Goal: Transaction & Acquisition: Purchase product/service

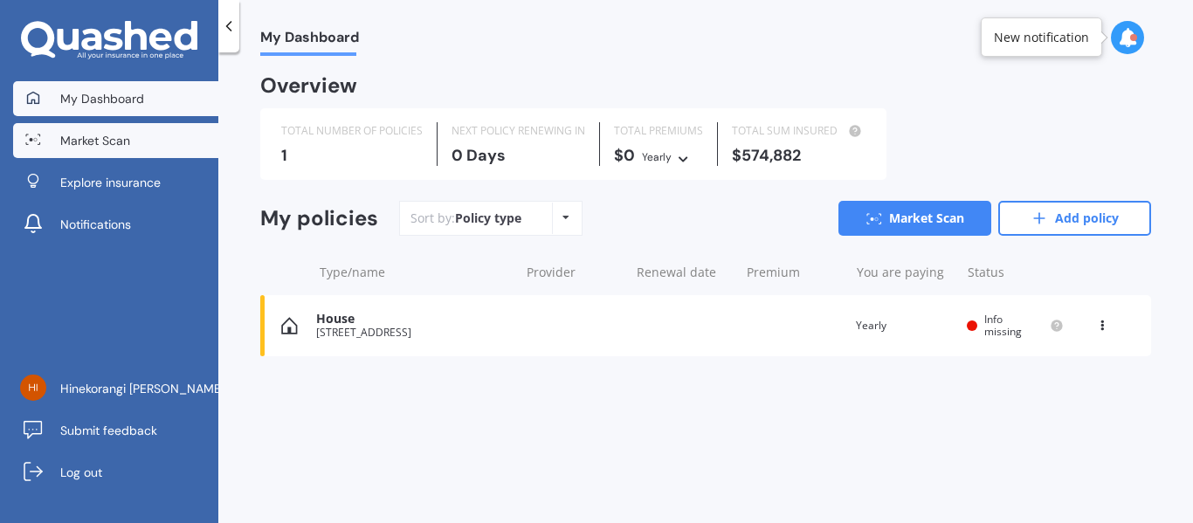
click at [116, 132] on span "Market Scan" at bounding box center [95, 140] width 70 height 17
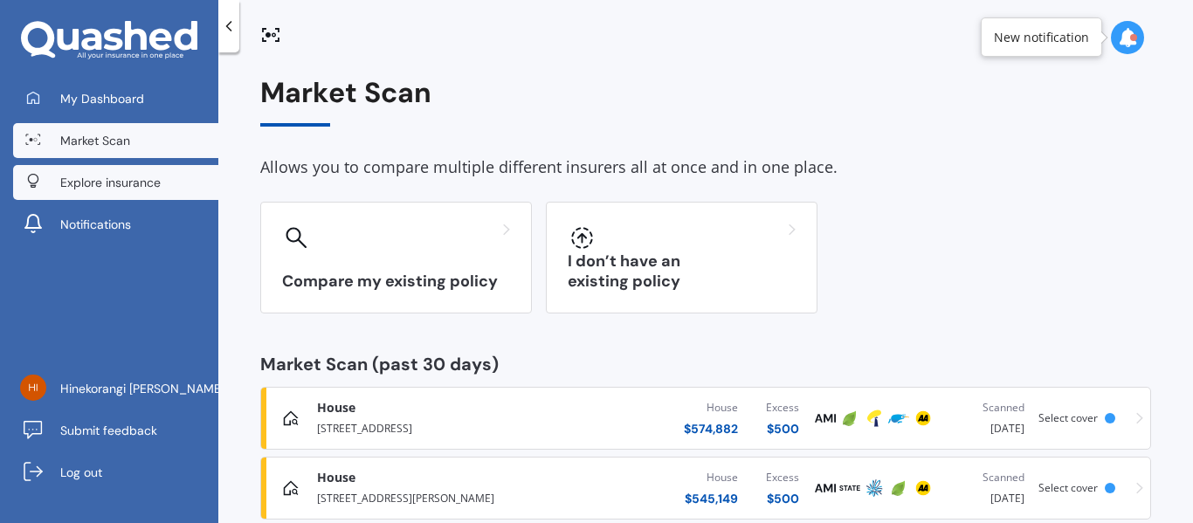
click at [115, 190] on span "Explore insurance" at bounding box center [110, 182] width 100 height 17
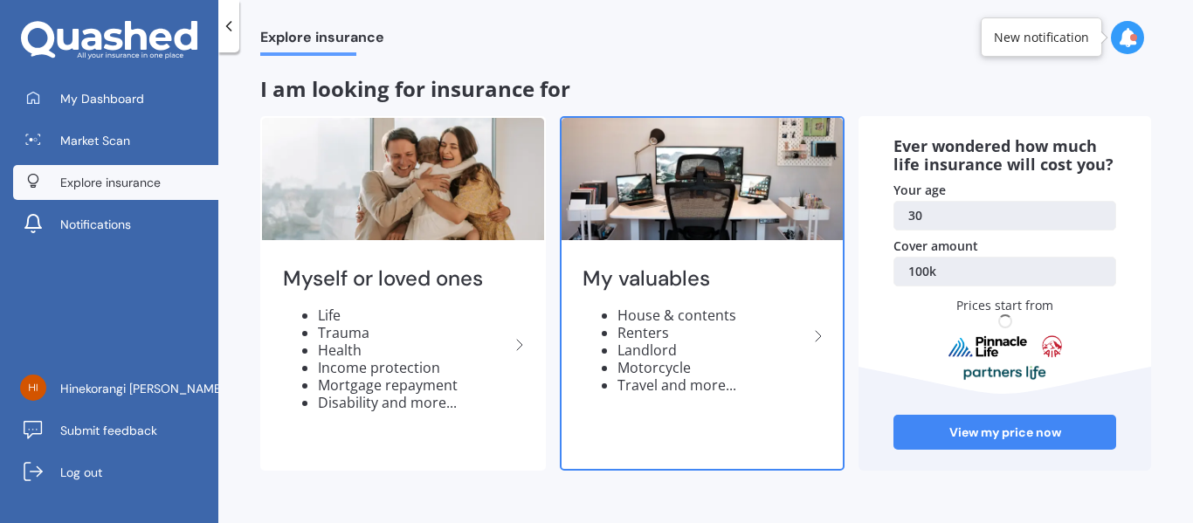
click at [661, 179] on img at bounding box center [702, 179] width 282 height 122
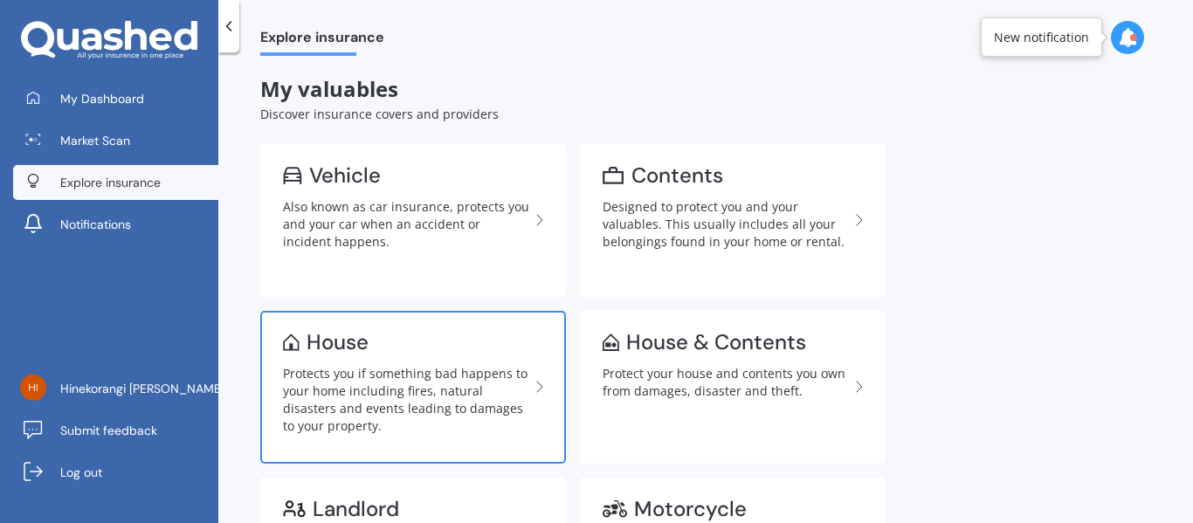
click at [375, 400] on div "Protects you if something bad happens to your home including fires, natural dis…" at bounding box center [406, 400] width 246 height 70
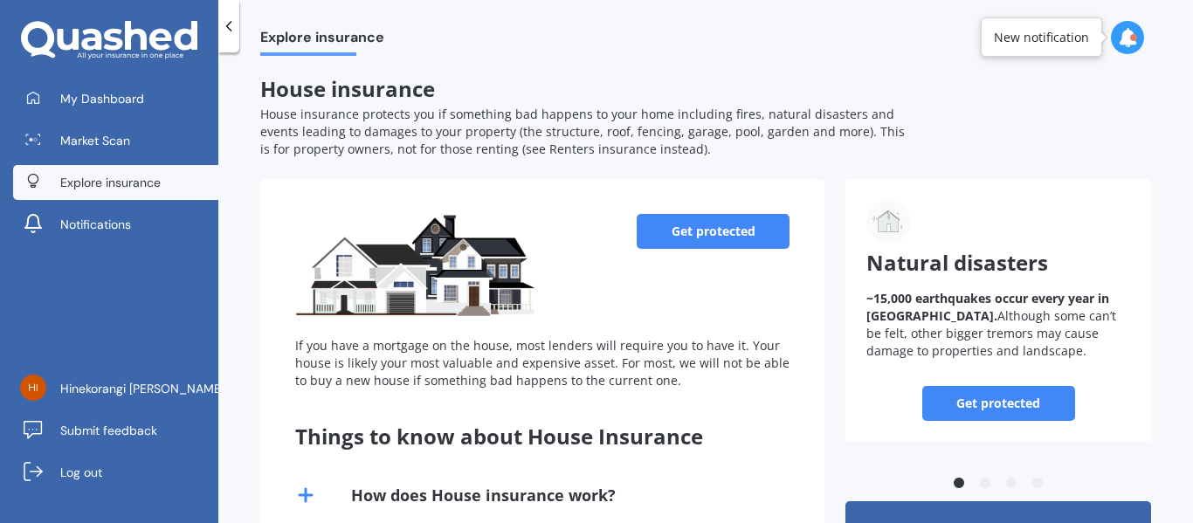
click at [680, 226] on link "Get protected" at bounding box center [713, 231] width 153 height 35
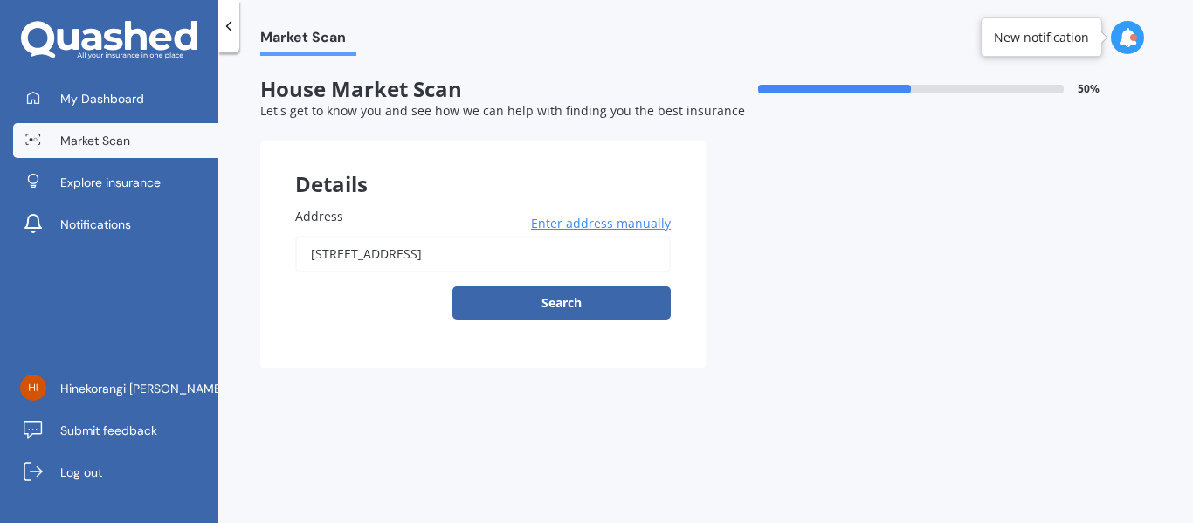
drag, startPoint x: 612, startPoint y: 258, endPoint x: 308, endPoint y: 244, distance: 304.2
click at [308, 244] on input "[STREET_ADDRESS]" at bounding box center [482, 254] width 375 height 37
type input "[STREET_ADDRESS]"
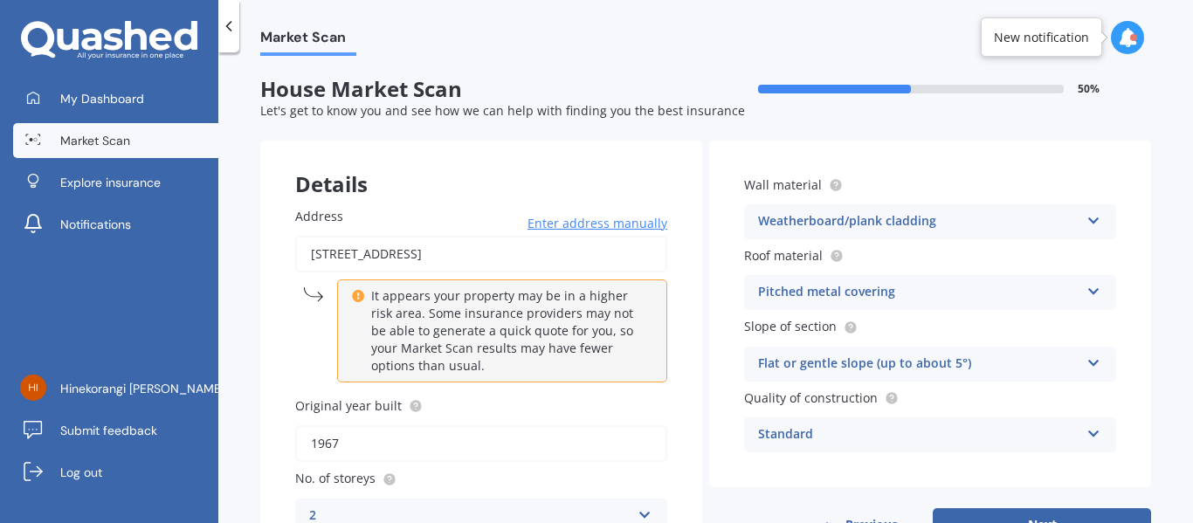
click at [249, 345] on div "Market Scan House Market Scan 50 % Let's get to know you and see how we can hel…" at bounding box center [705, 291] width 974 height 471
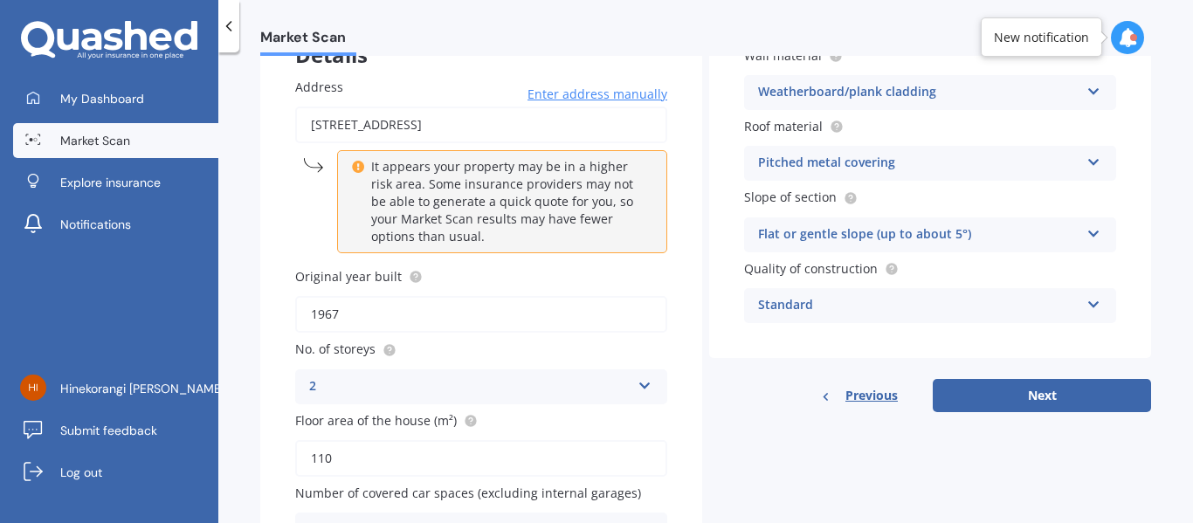
scroll to position [164, 0]
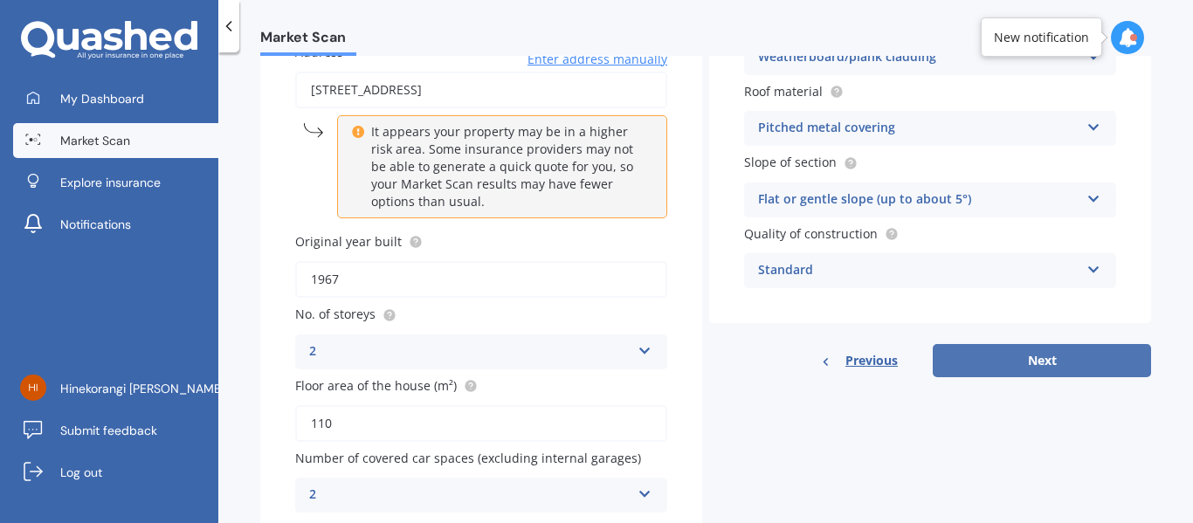
click at [970, 356] on button "Next" at bounding box center [1042, 360] width 218 height 33
select select "20"
select select "11"
select select "1994"
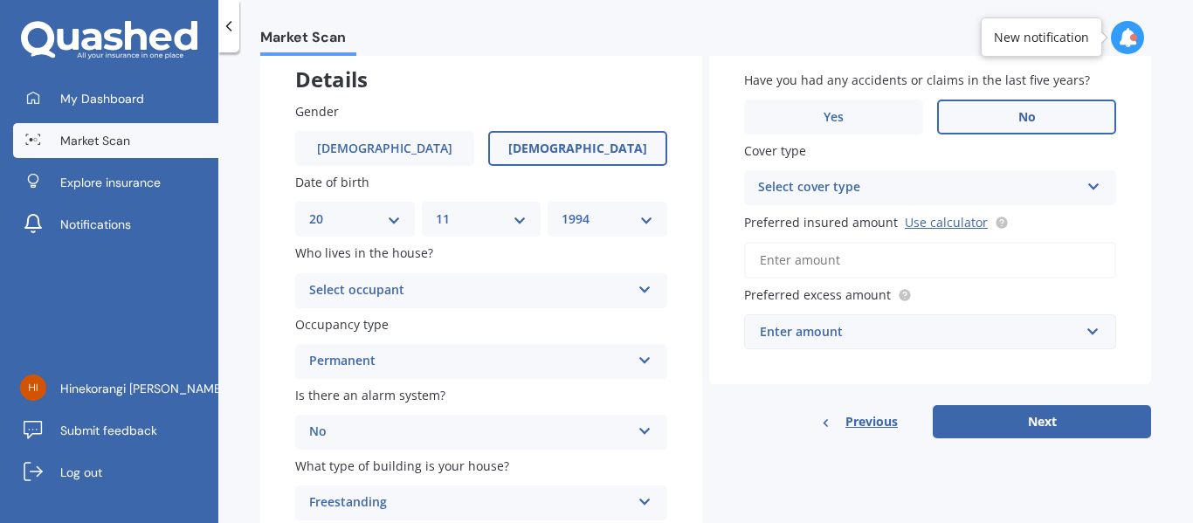
scroll to position [140, 0]
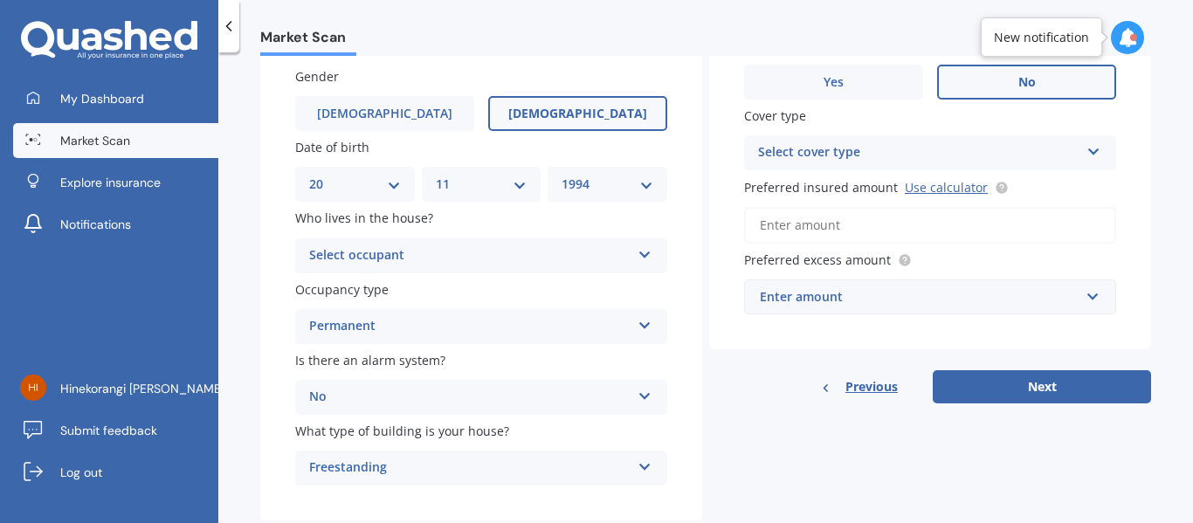
click at [573, 262] on div "Select occupant" at bounding box center [469, 255] width 321 height 21
click at [539, 284] on div "Owner" at bounding box center [481, 289] width 370 height 31
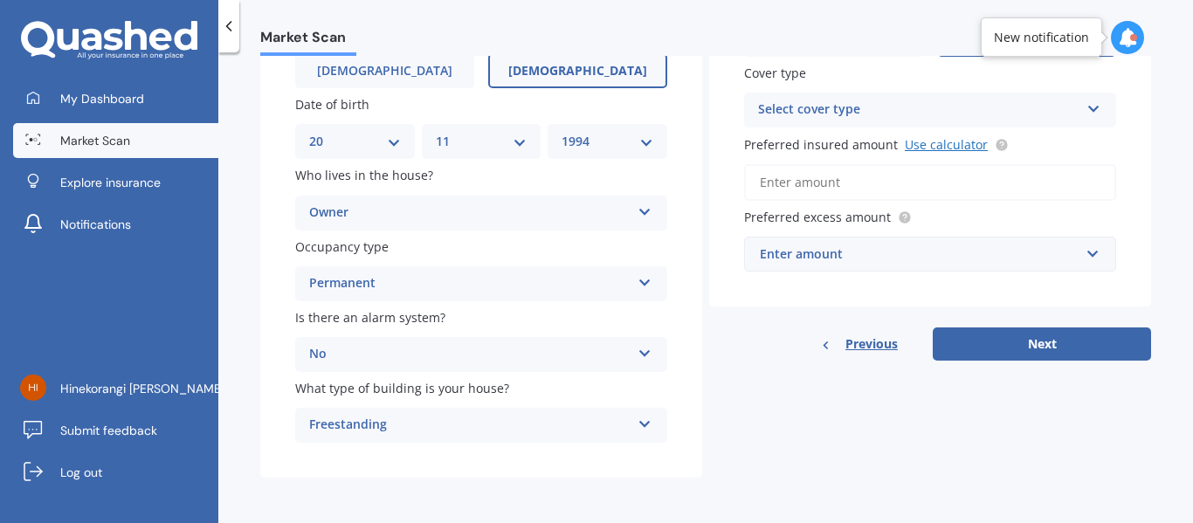
click at [921, 146] on link "Use calculator" at bounding box center [946, 144] width 83 height 17
click at [809, 176] on input "Preferred insured amount Use calculator" at bounding box center [930, 182] width 372 height 37
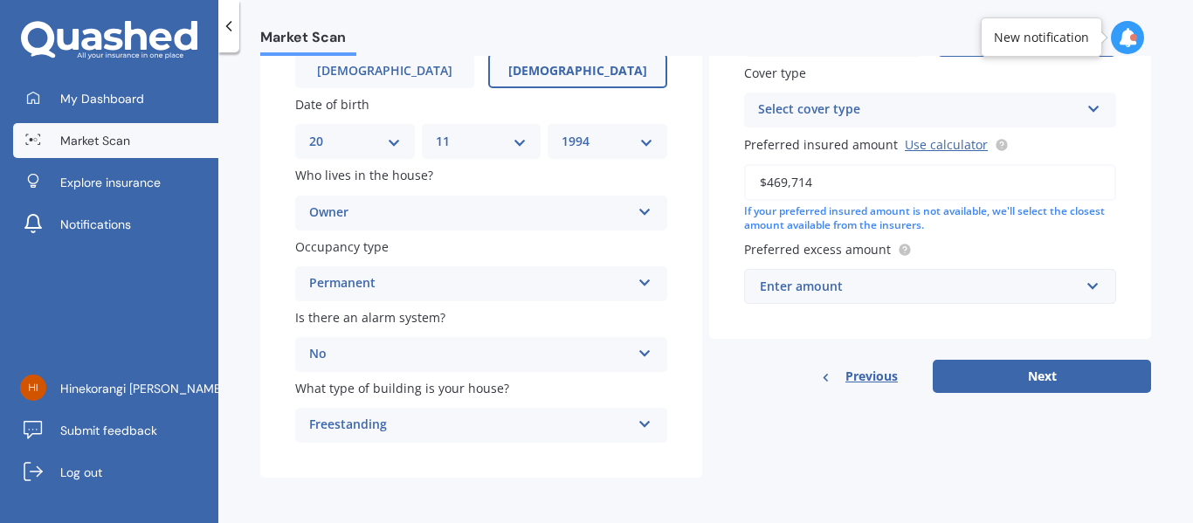
type input "$469,714"
click at [867, 289] on div "Enter amount" at bounding box center [920, 286] width 320 height 19
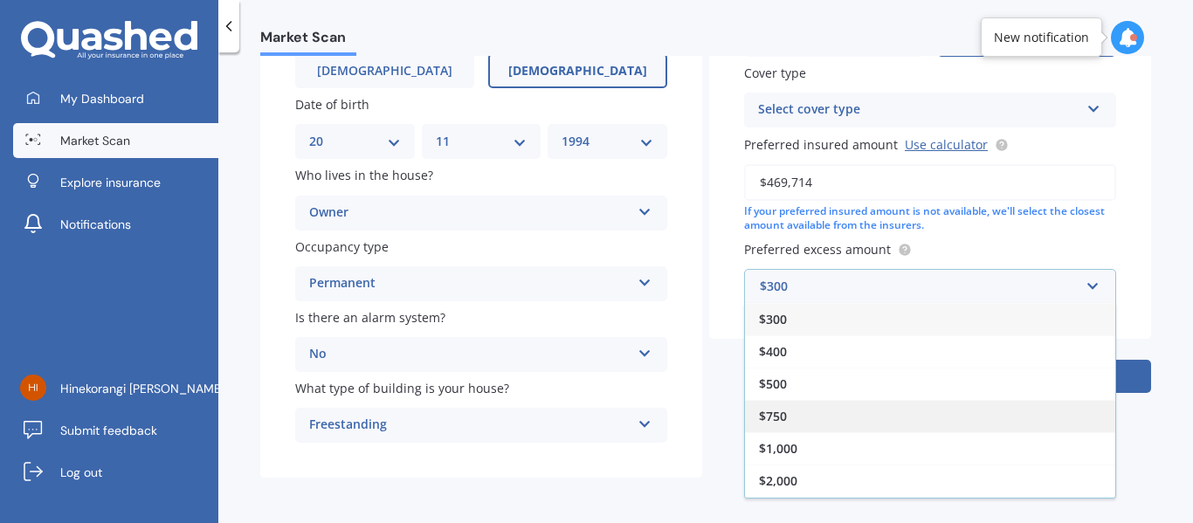
click at [827, 415] on div "$750" at bounding box center [930, 416] width 370 height 32
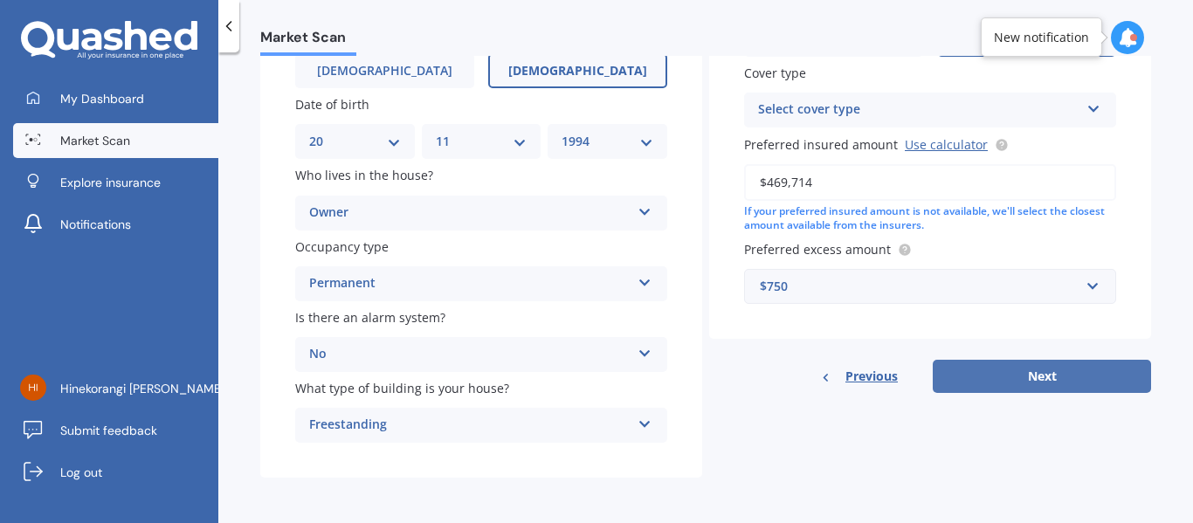
click at [971, 371] on button "Next" at bounding box center [1042, 376] width 218 height 33
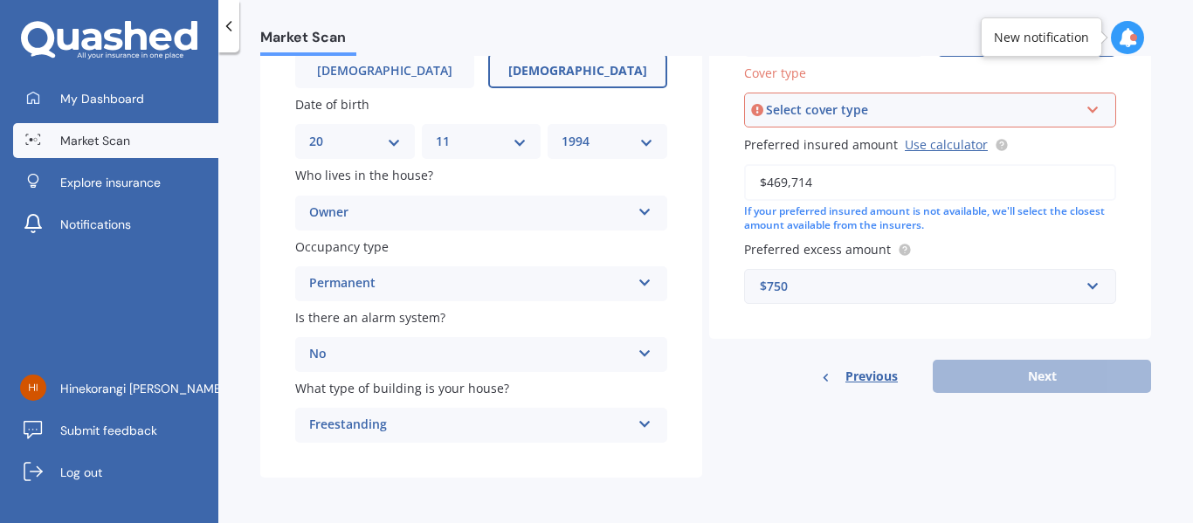
click at [850, 118] on div "Select cover type" at bounding box center [922, 109] width 313 height 19
click at [841, 142] on div "High" at bounding box center [930, 142] width 368 height 31
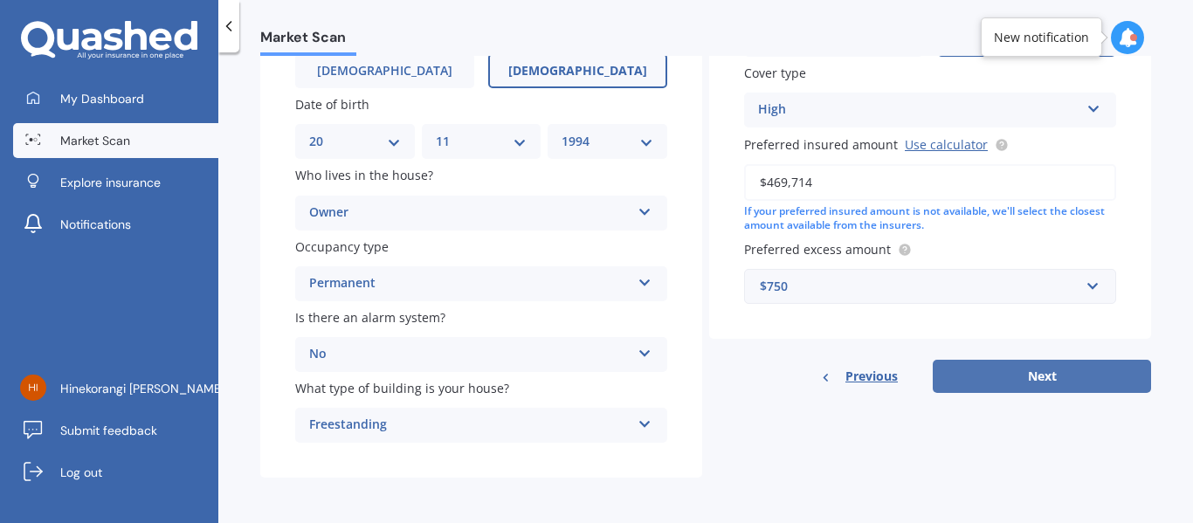
click at [1036, 368] on button "Next" at bounding box center [1042, 376] width 218 height 33
select select "20"
select select "11"
select select "1994"
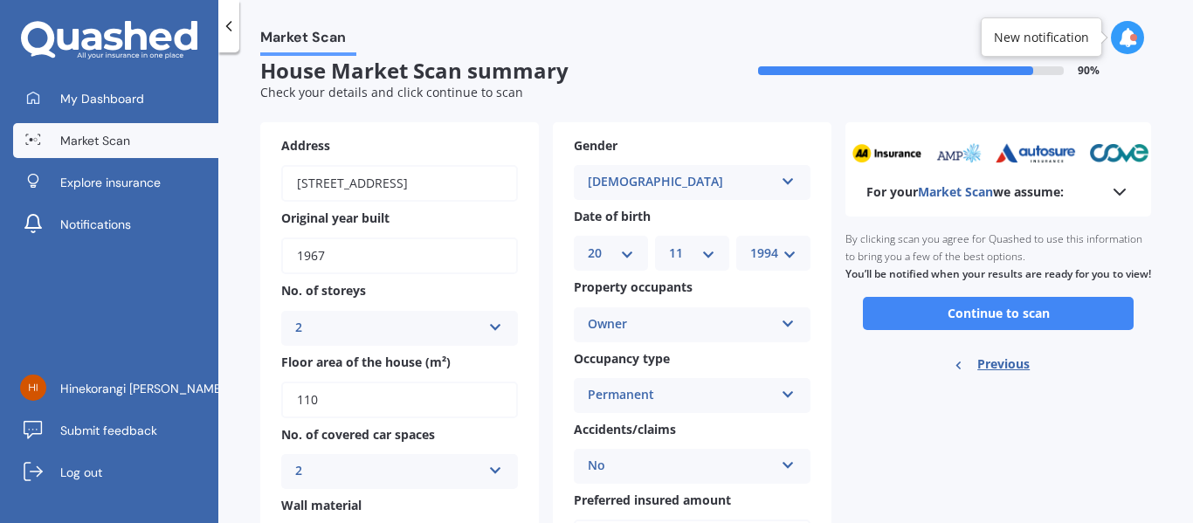
scroll to position [0, 0]
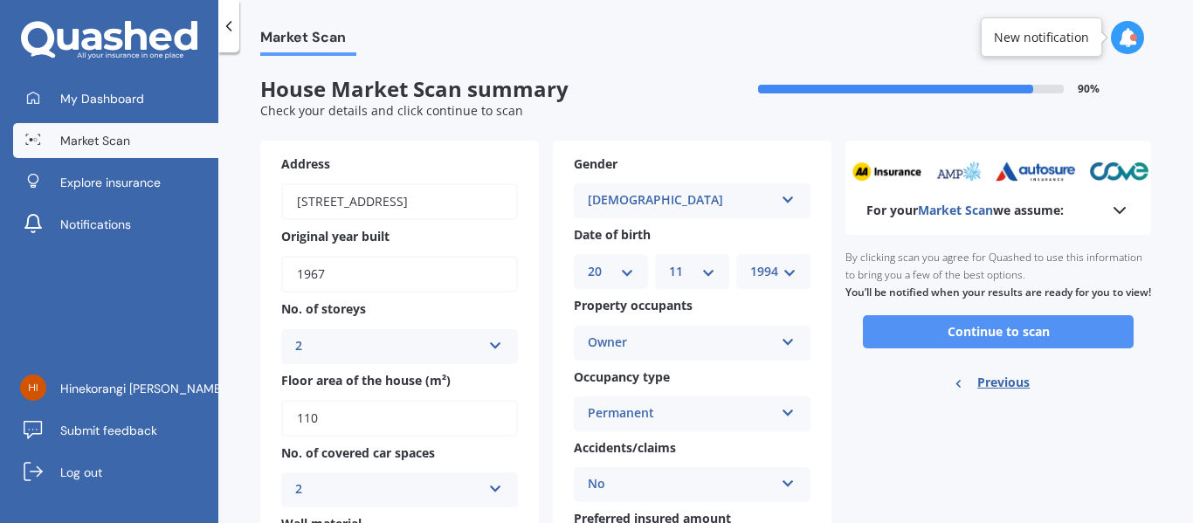
click at [1023, 348] on button "Continue to scan" at bounding box center [998, 331] width 271 height 33
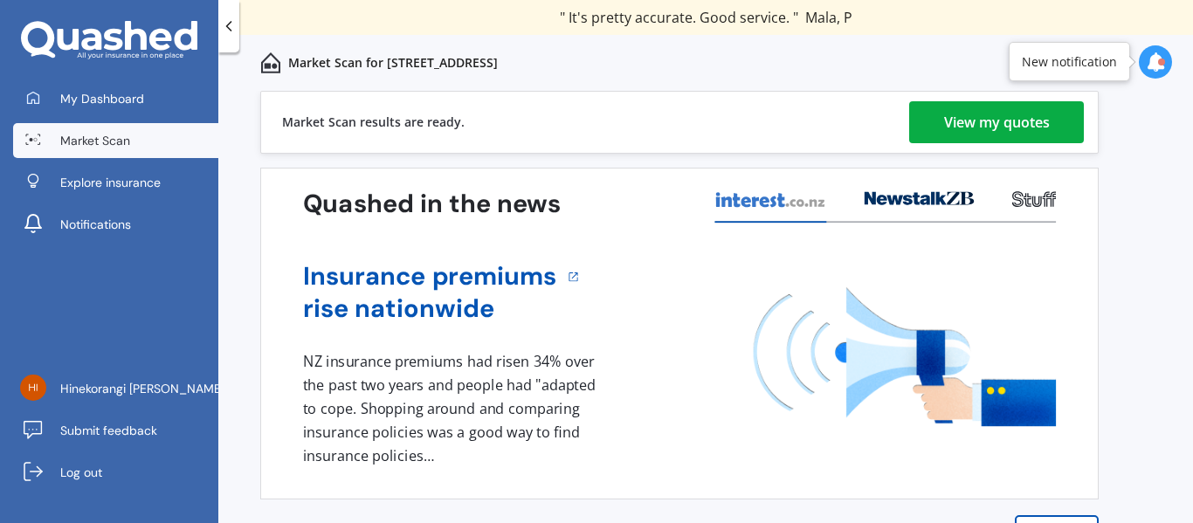
click at [962, 123] on div "View my quotes" at bounding box center [997, 122] width 106 height 42
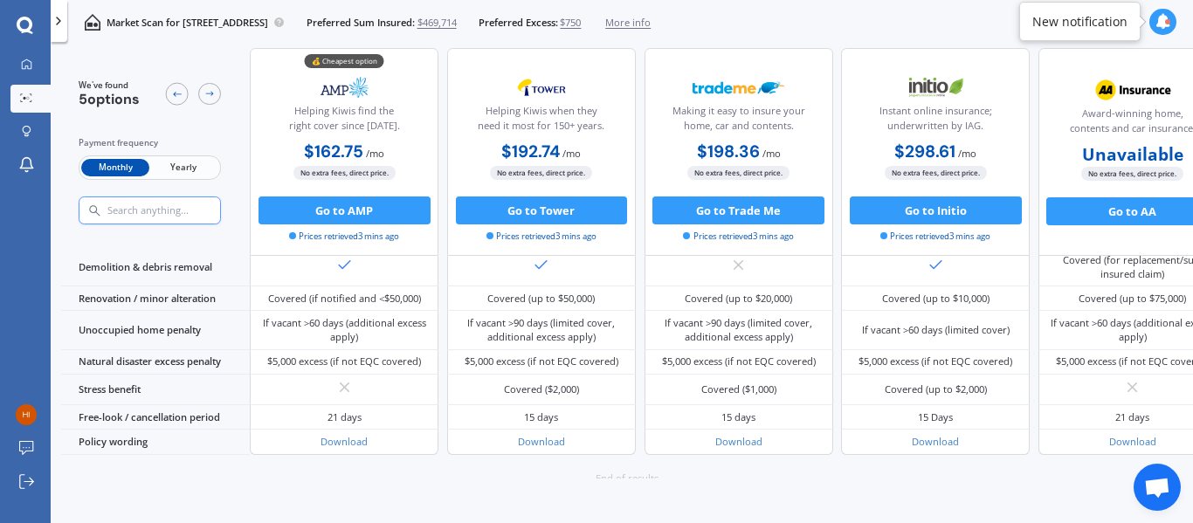
scroll to position [748, 0]
click at [221, 516] on div "We've found 5 options Payment frequency Monthly Yearly 💰 Cheapest option Helpin…" at bounding box center [627, 287] width 1132 height 478
